Goal: Check status: Check status

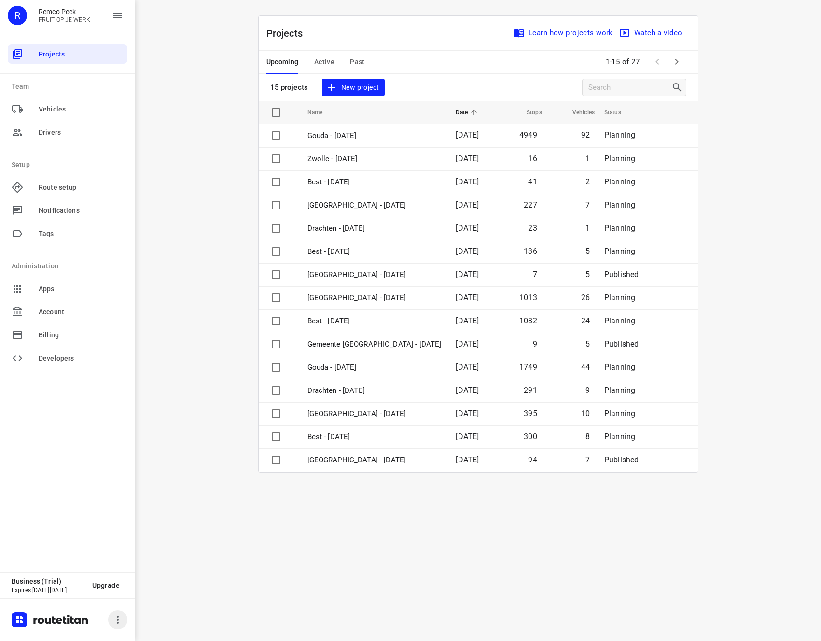
click at [119, 615] on icon "button" at bounding box center [118, 620] width 12 height 12
click at [441, 585] on div at bounding box center [410, 320] width 821 height 641
drag, startPoint x: 37, startPoint y: 591, endPoint x: 79, endPoint y: 592, distance: 41.5
click at [79, 592] on p "Expires on Sunday, Sep 06" at bounding box center [48, 590] width 73 height 7
drag, startPoint x: 79, startPoint y: 592, endPoint x: 35, endPoint y: 591, distance: 43.9
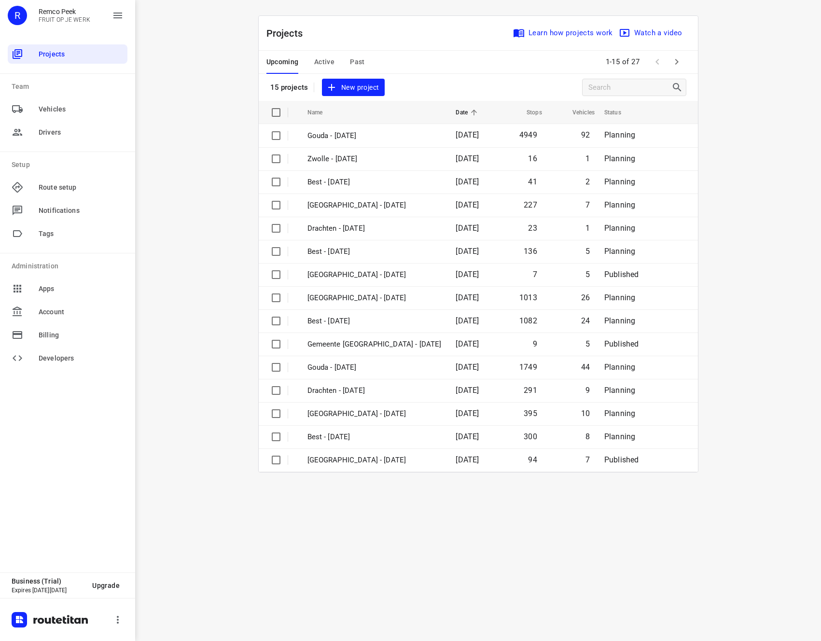
click at [35, 591] on p "Expires on Sunday, Sep 06" at bounding box center [48, 590] width 73 height 7
click at [75, 530] on div "Projects Team Vehicles Drivers Setup Route setup Notifications Tags Administrat…" at bounding box center [67, 306] width 135 height 534
click at [208, 585] on div "i © 2025 Routetitan , © Stadia Maps , © OpenMapTiles © OpenStreetMap contributo…" at bounding box center [478, 320] width 686 height 641
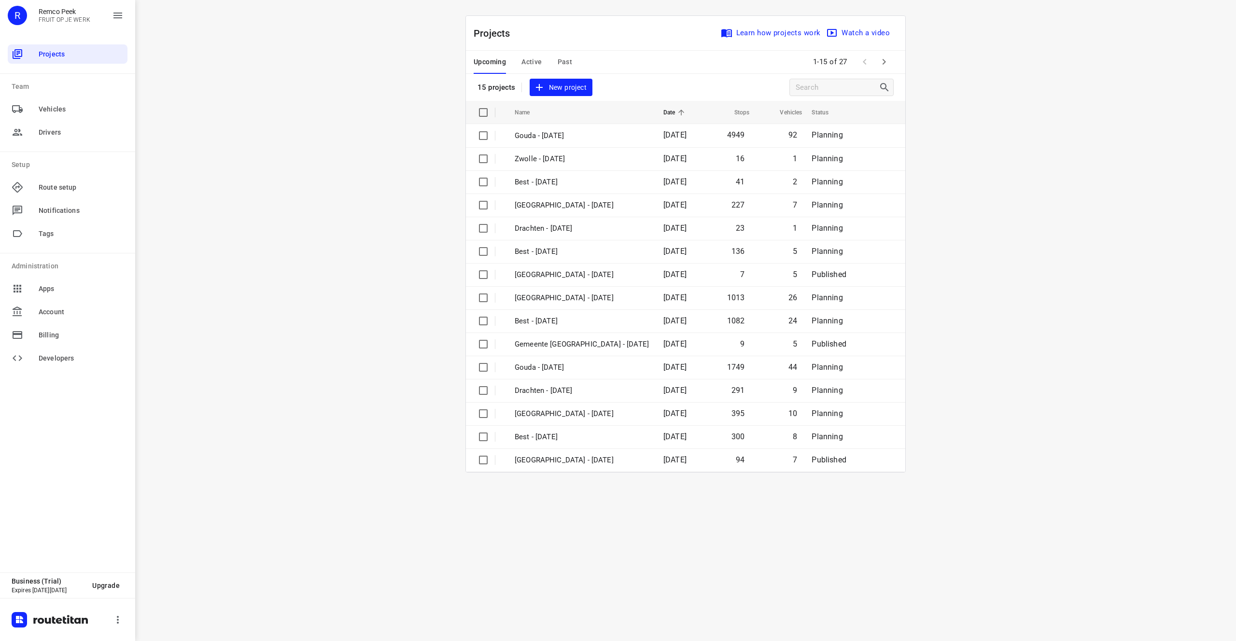
click at [267, 195] on div "i © 2025 Routetitan , © Stadia Maps , © OpenMapTiles © OpenStreetMap contributo…" at bounding box center [685, 320] width 1101 height 641
click at [98, 106] on span "Vehicles" at bounding box center [81, 109] width 85 height 10
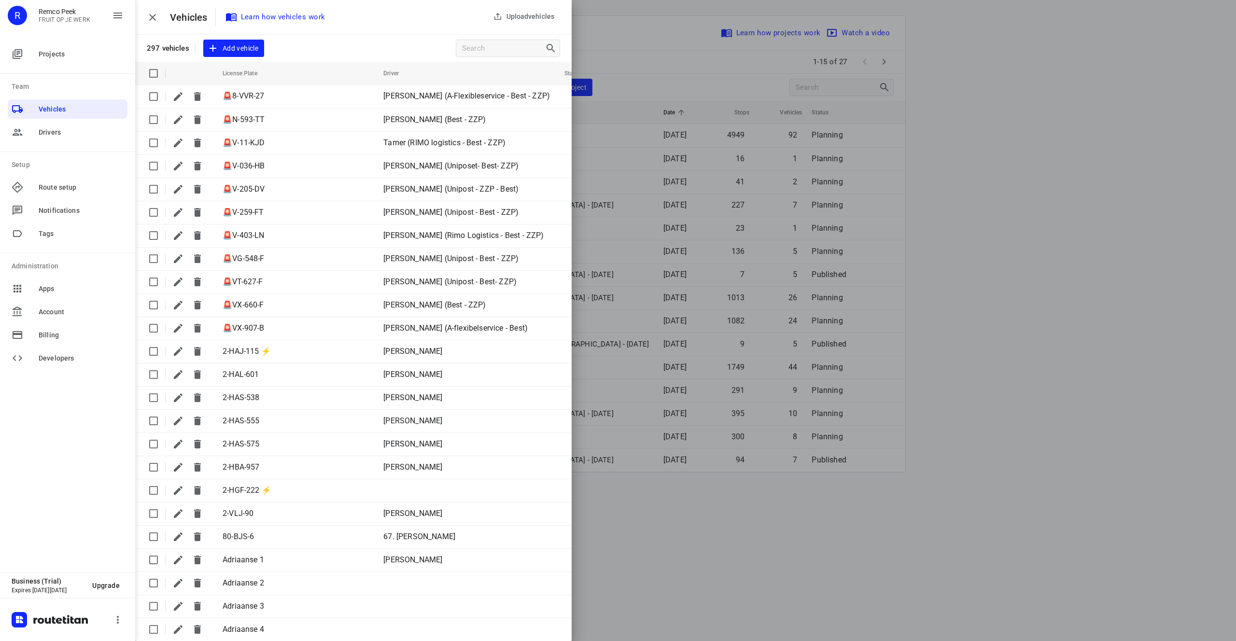
click at [669, 486] on div at bounding box center [618, 320] width 1236 height 641
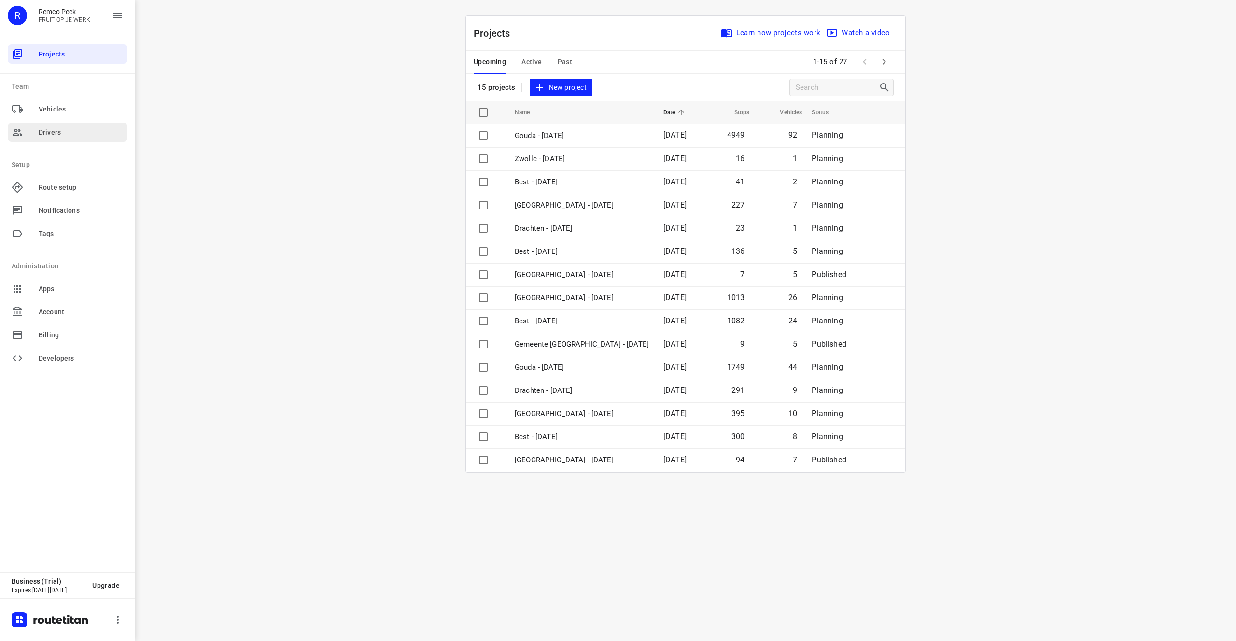
click at [77, 135] on span "Drivers" at bounding box center [81, 132] width 85 height 10
click at [530, 60] on span "Active" at bounding box center [531, 62] width 20 height 12
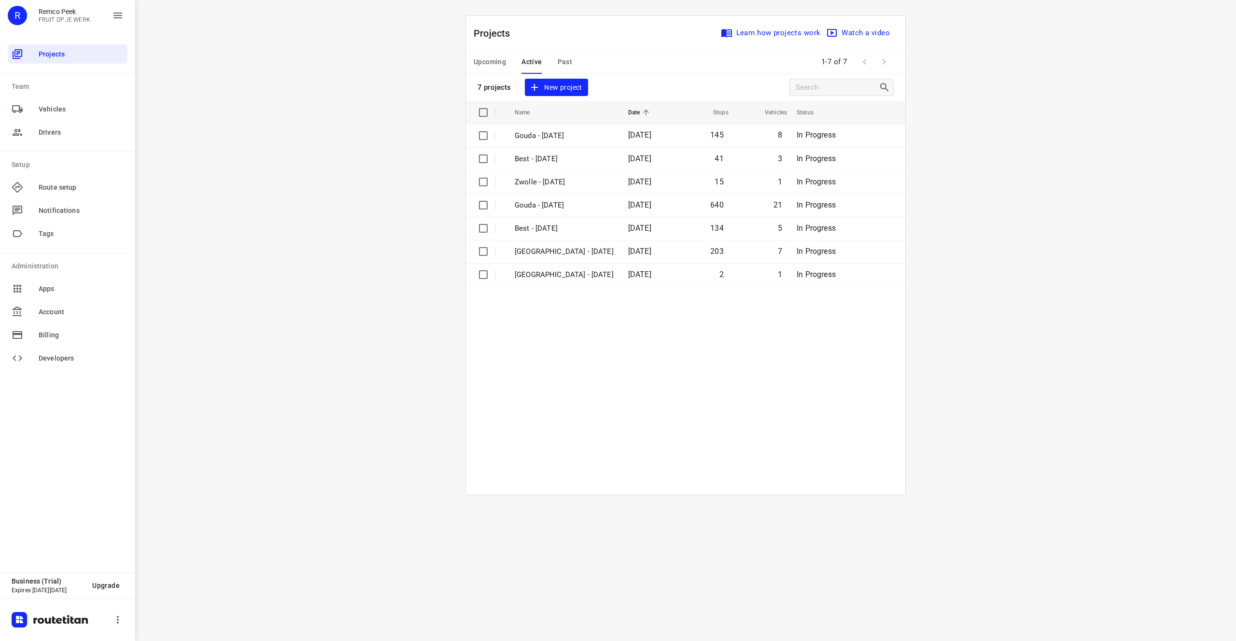
click at [563, 63] on span "Past" at bounding box center [565, 62] width 15 height 12
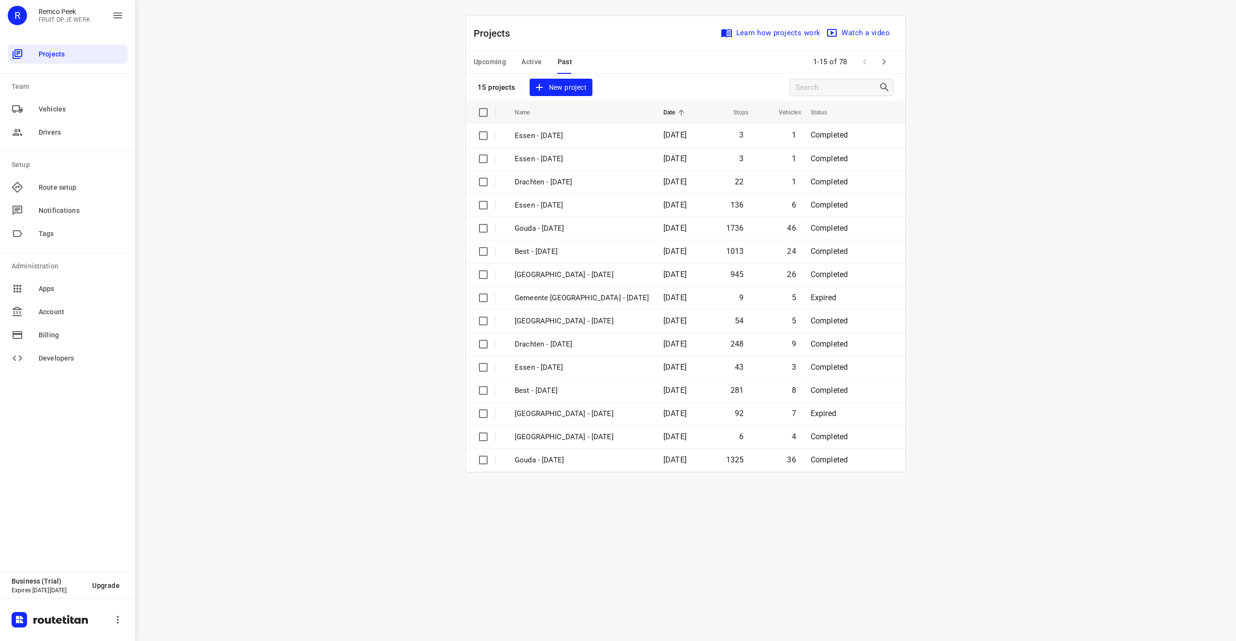
click at [501, 63] on span "Upcoming" at bounding box center [490, 62] width 32 height 12
click at [339, 299] on div "i © 2025 Routetitan , © Stadia Maps , © OpenMapTiles © OpenStreetMap contributo…" at bounding box center [685, 320] width 1101 height 641
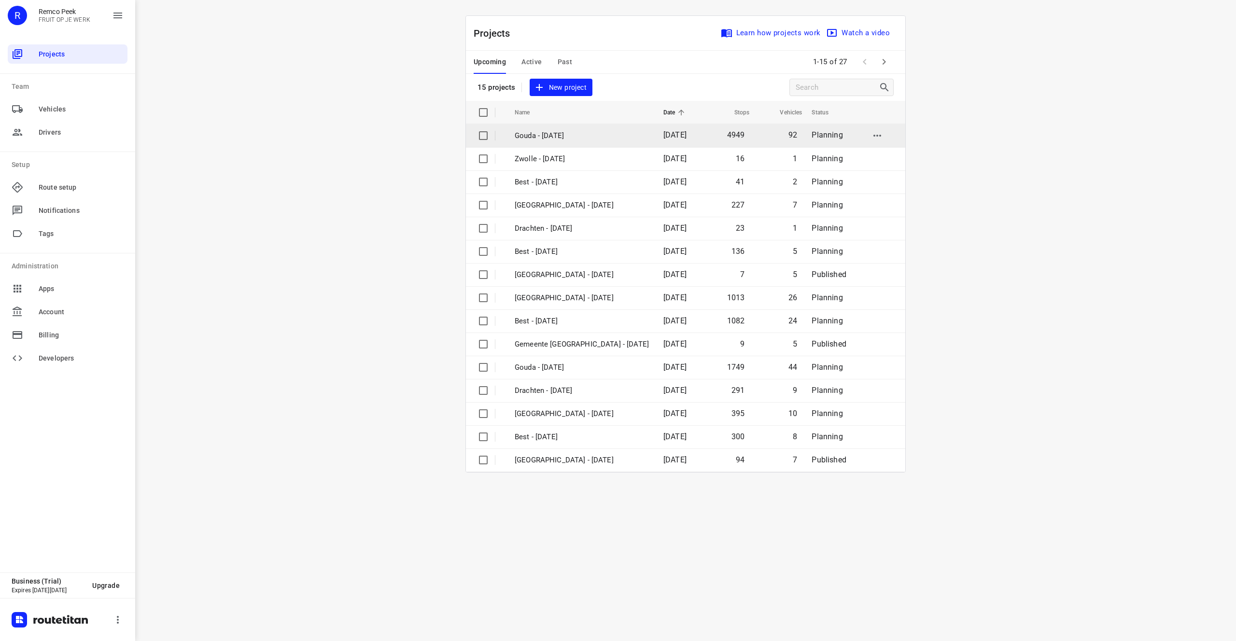
click at [603, 135] on p "Gouda - Monday" at bounding box center [582, 135] width 134 height 11
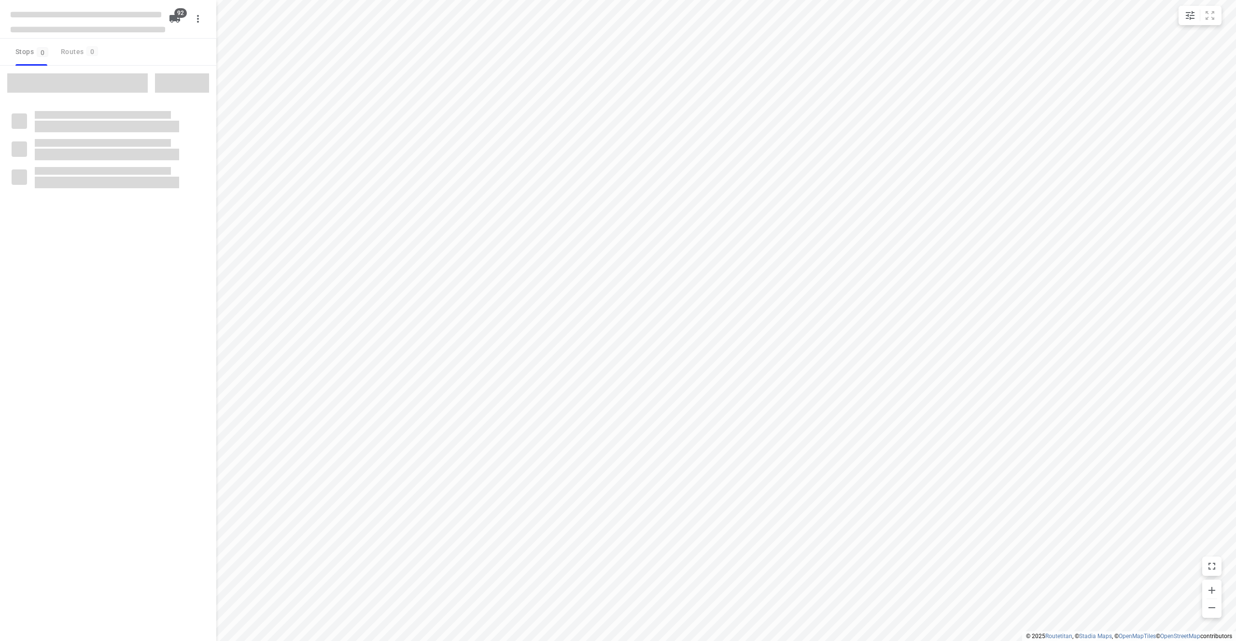
type input "distance"
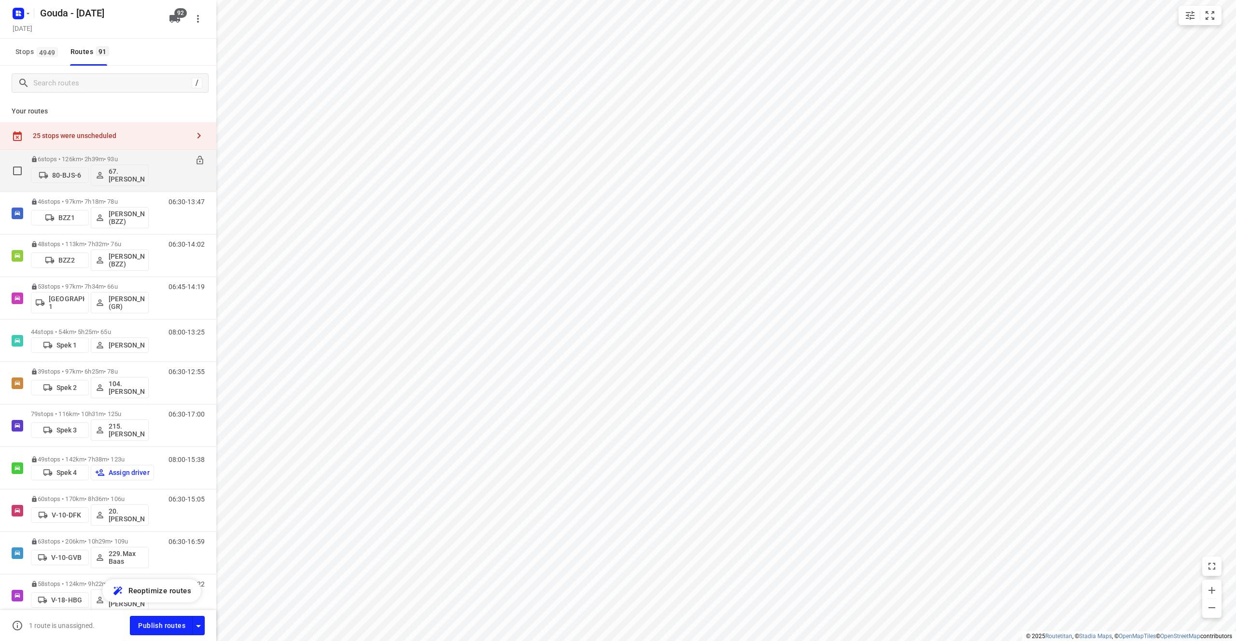
click at [166, 175] on div "06:30-09:09" at bounding box center [180, 172] width 48 height 35
click at [126, 154] on div "6 stops • 126km • 2h39m • 93u 80-BJS-6 67. Rob de Jong" at bounding box center [90, 171] width 118 height 40
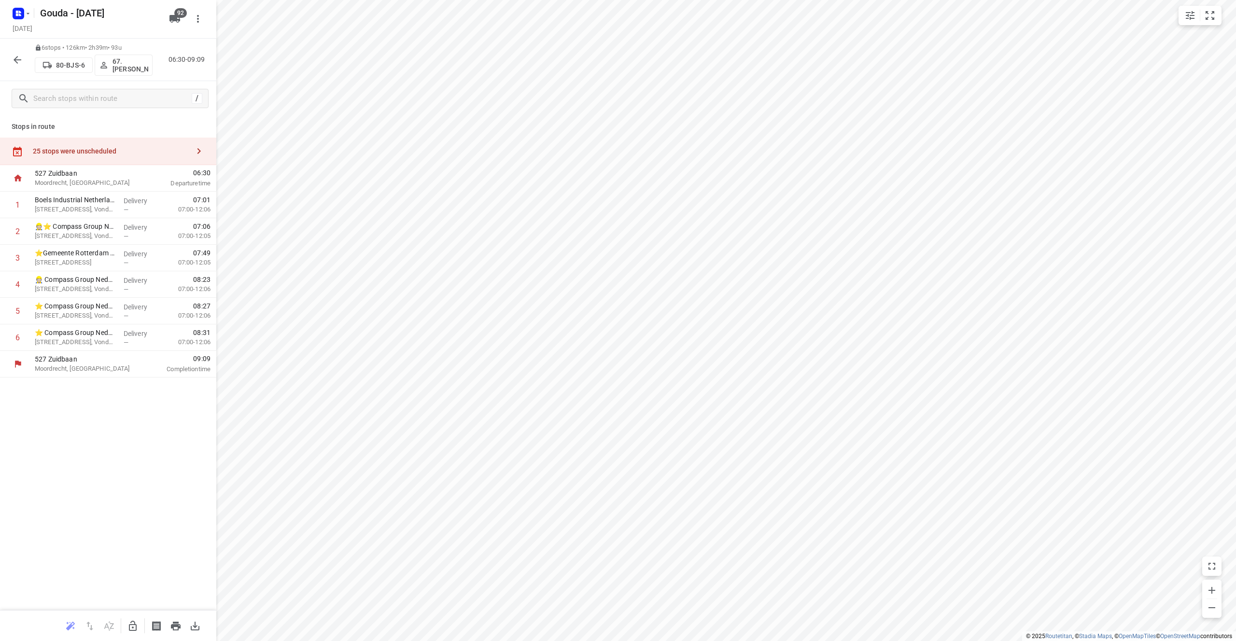
click at [19, 57] on icon "button" at bounding box center [18, 60] width 12 height 12
